Goal: Task Accomplishment & Management: Use online tool/utility

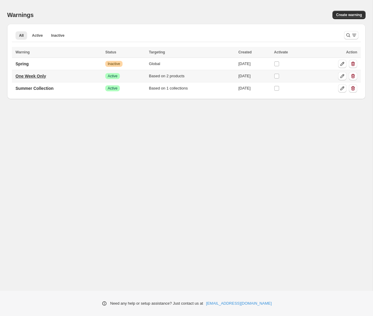
click at [26, 77] on p "One Week Only" at bounding box center [30, 76] width 30 height 6
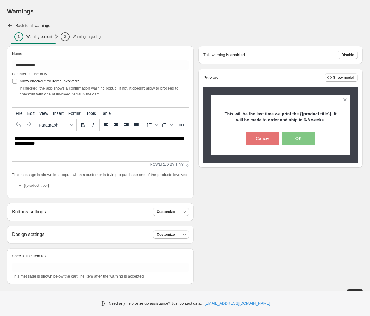
scroll to position [7, 0]
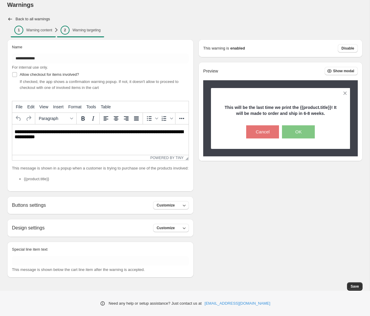
click at [98, 27] on span "2 Warning targeting" at bounding box center [80, 30] width 40 height 9
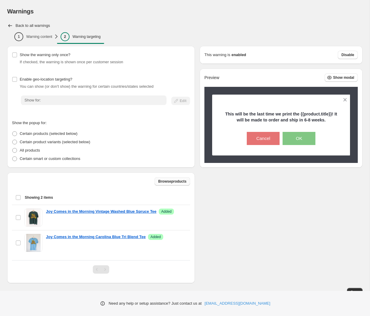
click at [174, 181] on span "Browse products" at bounding box center [172, 181] width 28 height 5
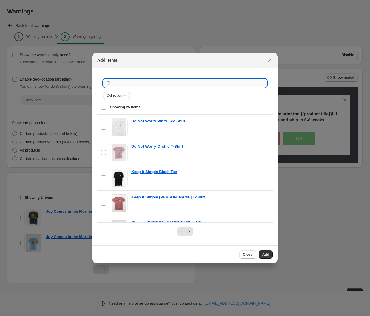
click at [178, 84] on input ":r1c:" at bounding box center [190, 83] width 154 height 8
type input "**********"
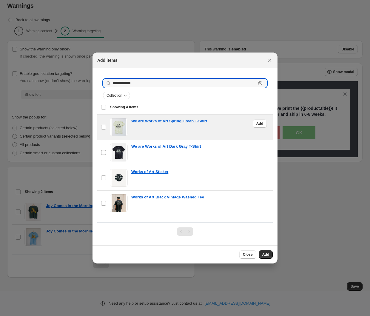
scroll to position [6, 0]
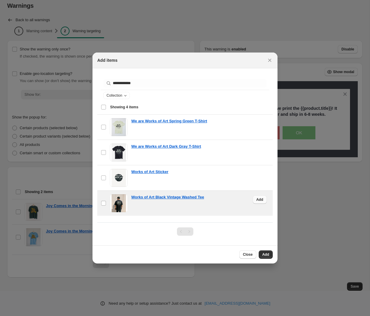
click at [258, 199] on span "Add" at bounding box center [259, 199] width 7 height 5
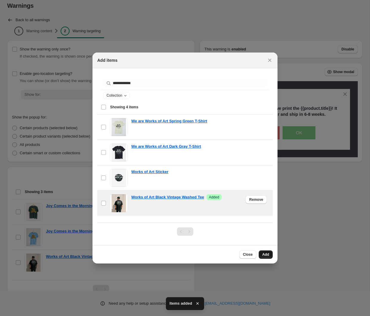
click at [265, 255] on span "Add" at bounding box center [265, 254] width 7 height 5
click at [271, 60] on icon "Close" at bounding box center [269, 60] width 6 height 6
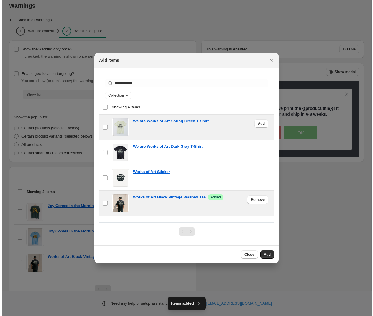
scroll to position [0, 0]
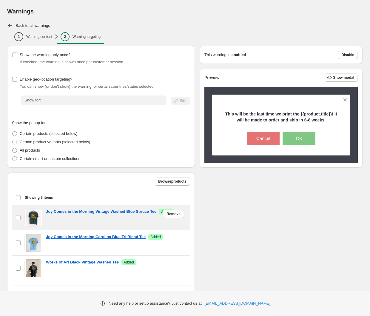
click at [171, 216] on button "Remove" at bounding box center [173, 214] width 21 height 8
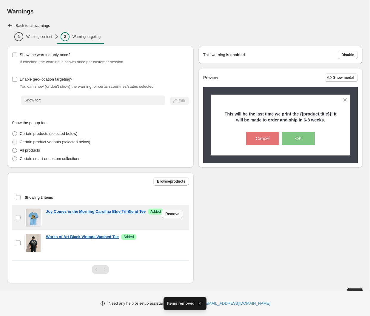
click at [179, 213] on span "Remove" at bounding box center [172, 213] width 14 height 5
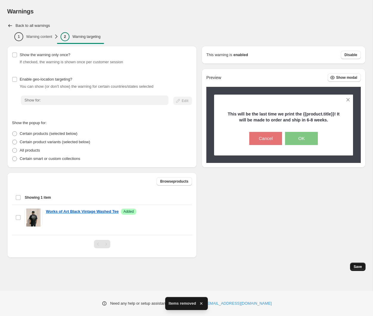
click at [362, 268] on button "Save" at bounding box center [357, 266] width 15 height 8
